Goal: Obtain resource: Download file/media

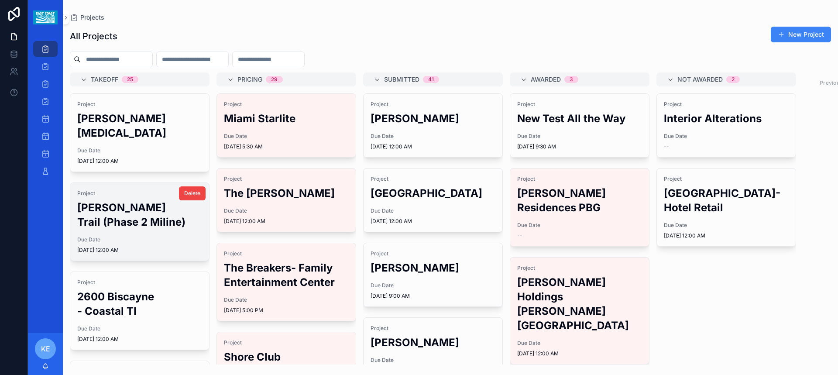
click at [123, 220] on div "Project [PERSON_NAME] Trail (Phase 2 Miline) Due Date [DATE] 12:00 AM" at bounding box center [139, 222] width 139 height 78
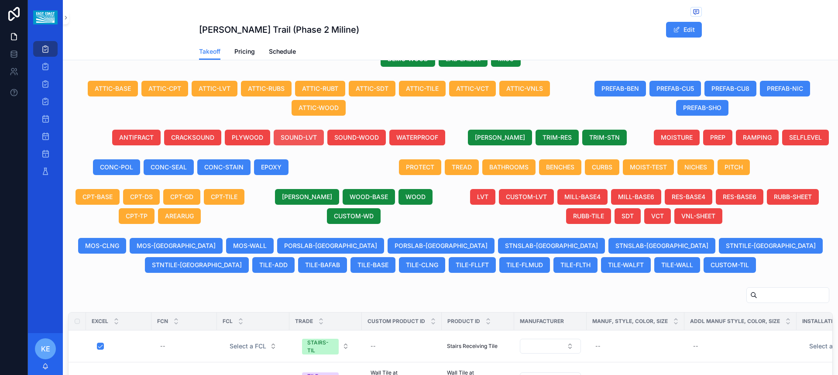
scroll to position [436, 0]
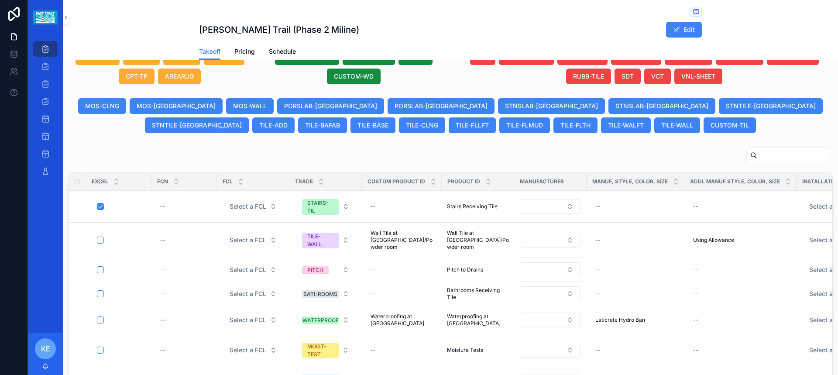
click at [775, 155] on input "scrollable content" at bounding box center [793, 155] width 72 height 12
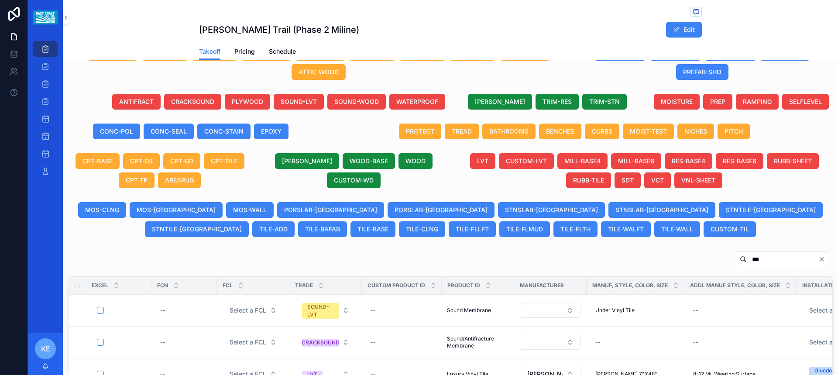
scroll to position [435, 0]
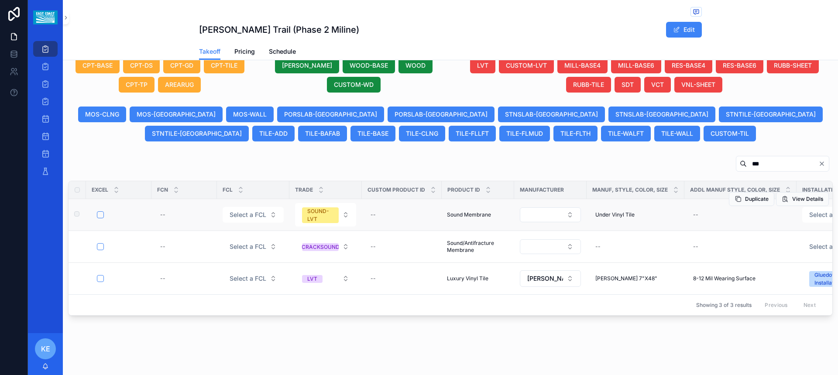
type input "***"
click at [102, 211] on button "scrollable content" at bounding box center [100, 214] width 7 height 7
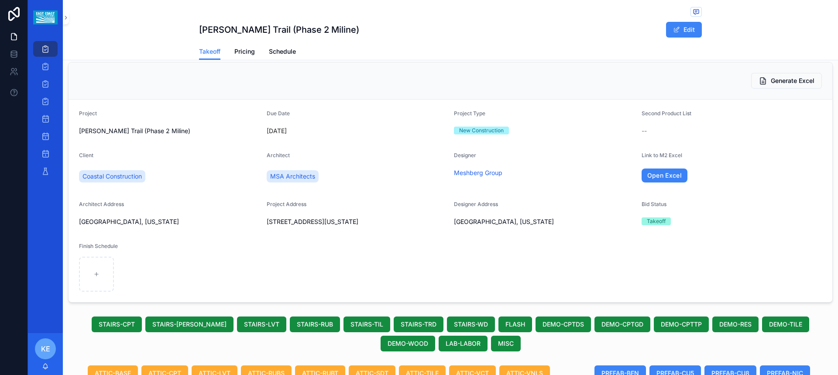
scroll to position [0, 0]
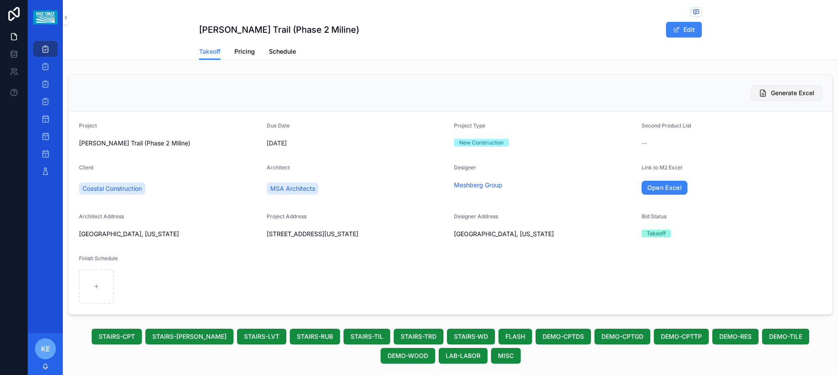
click at [764, 97] on button "Generate Excel" at bounding box center [786, 93] width 71 height 16
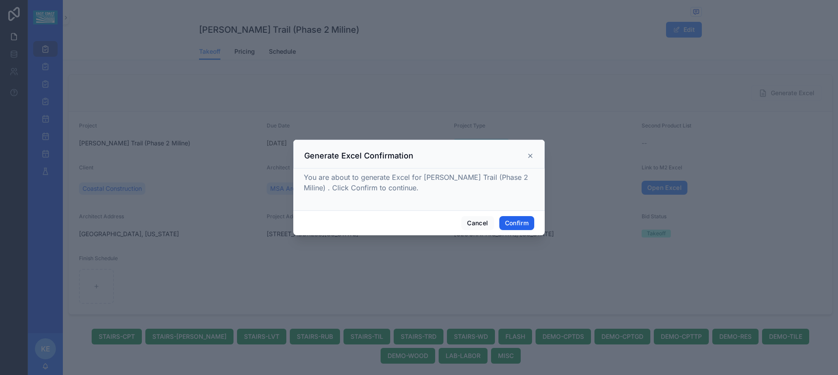
click at [520, 223] on button "Confirm" at bounding box center [516, 223] width 35 height 14
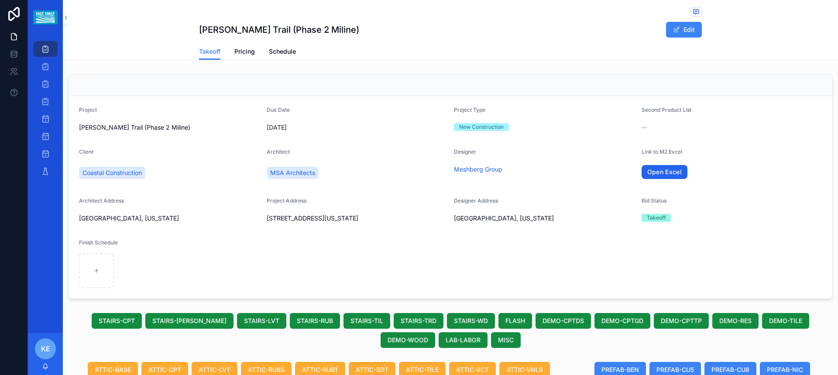
click at [666, 171] on link "Open Excel" at bounding box center [665, 172] width 46 height 14
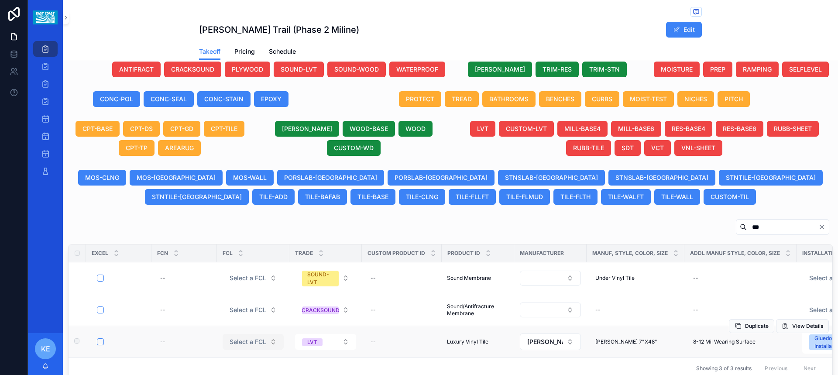
scroll to position [419, 0]
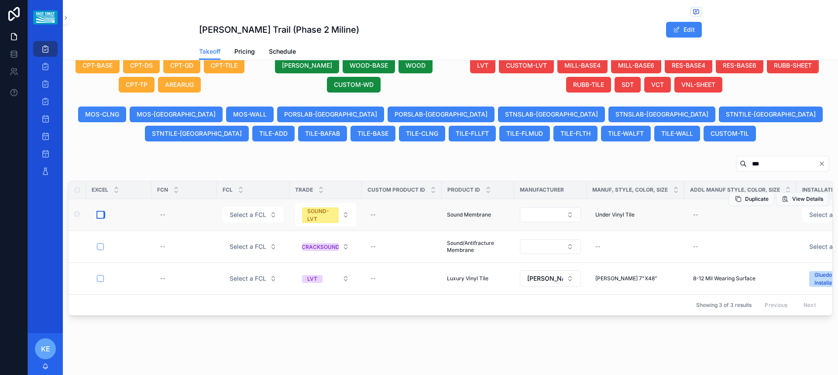
click at [102, 211] on button "scrollable content" at bounding box center [100, 214] width 7 height 7
click at [818, 160] on icon "Clear" at bounding box center [821, 163] width 7 height 7
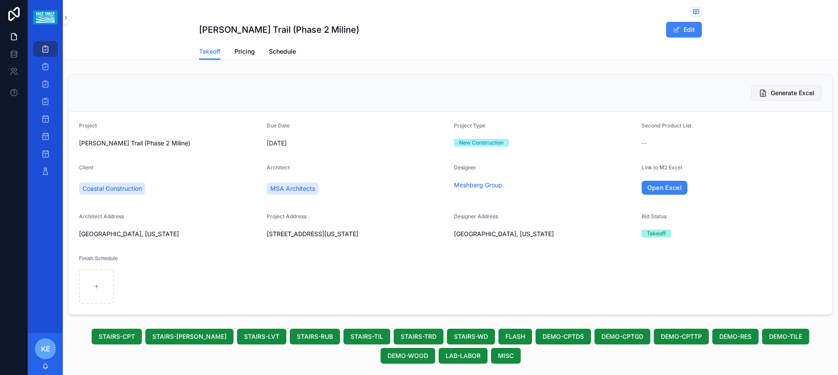
click at [760, 94] on button "Generate Excel" at bounding box center [786, 93] width 71 height 16
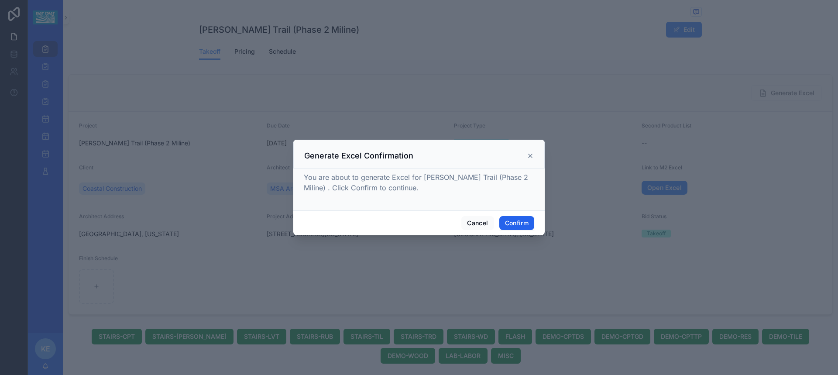
click at [511, 226] on button "Confirm" at bounding box center [516, 223] width 35 height 14
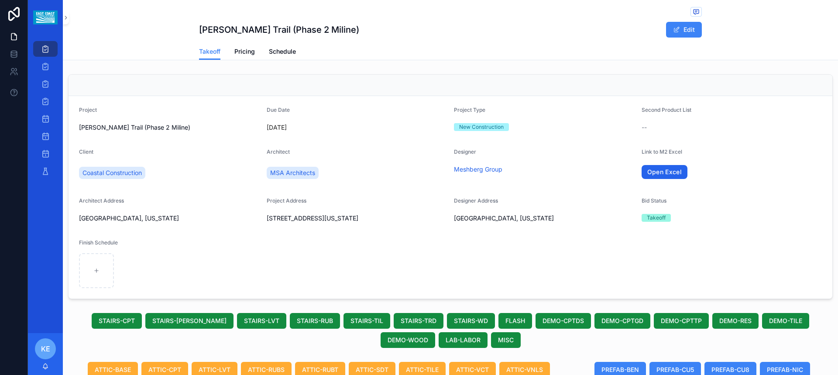
click at [649, 172] on link "Open Excel" at bounding box center [665, 172] width 46 height 14
